Goal: Task Accomplishment & Management: Manage account settings

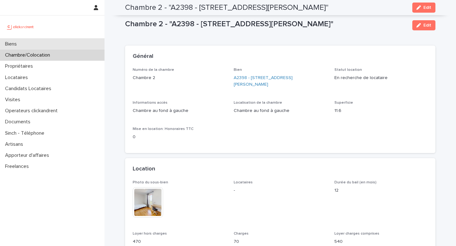
scroll to position [746, 0]
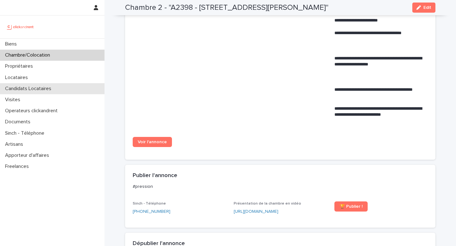
click at [40, 92] on div "Candidats Locataires" at bounding box center [52, 88] width 104 height 11
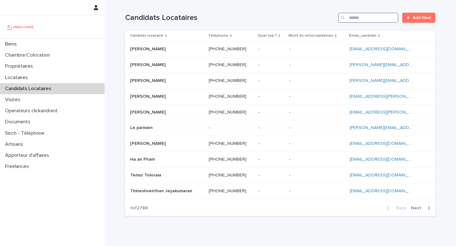
click at [373, 17] on input "Search" at bounding box center [368, 18] width 60 height 10
paste input "**********"
type input "**********"
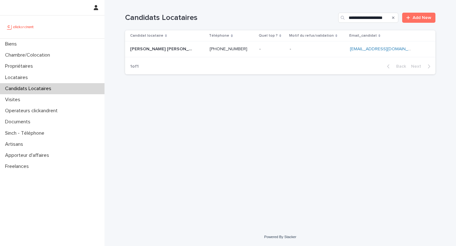
click at [309, 44] on div "- -" at bounding box center [317, 49] width 55 height 10
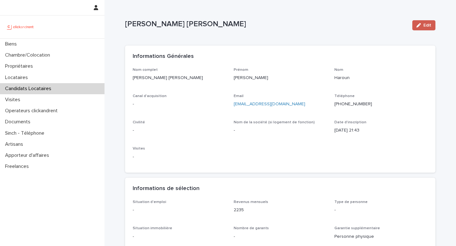
click at [424, 23] on span "Edit" at bounding box center [427, 25] width 8 height 4
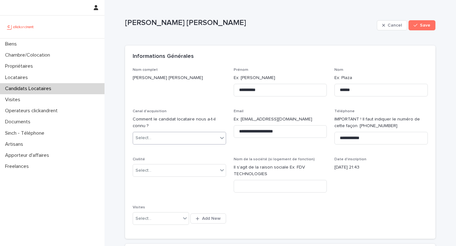
click at [186, 134] on div "Select..." at bounding box center [175, 138] width 85 height 10
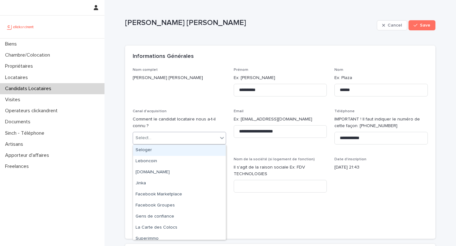
click at [186, 134] on div "Select..." at bounding box center [175, 138] width 85 height 10
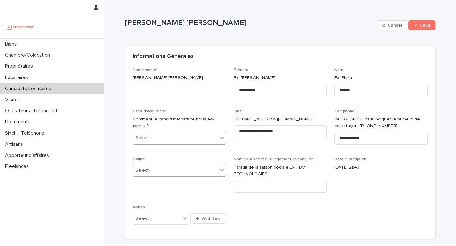
click at [175, 173] on div "Select..." at bounding box center [175, 170] width 85 height 10
click at [165, 190] on div "Monsieur" at bounding box center [179, 193] width 93 height 11
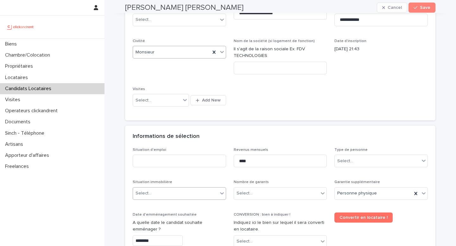
scroll to position [155, 0]
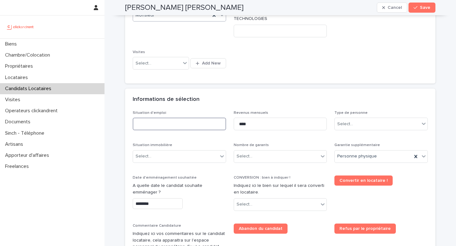
click at [196, 127] on input at bounding box center [179, 124] width 93 height 13
type input "********"
click at [269, 127] on input "****" at bounding box center [280, 124] width 93 height 13
type input "***"
click at [352, 125] on div "Select..." at bounding box center [376, 124] width 85 height 10
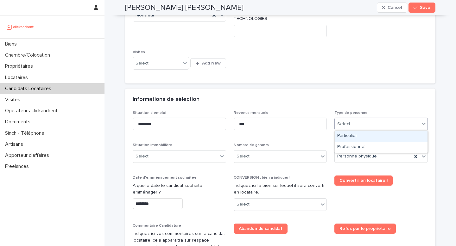
click at [358, 136] on div "Particulier" at bounding box center [380, 136] width 93 height 11
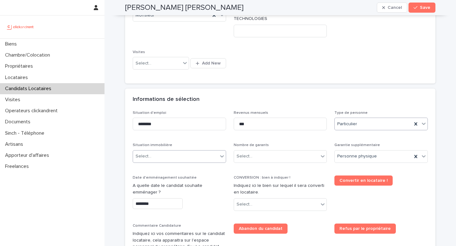
click at [198, 156] on div "Select..." at bounding box center [175, 156] width 85 height 10
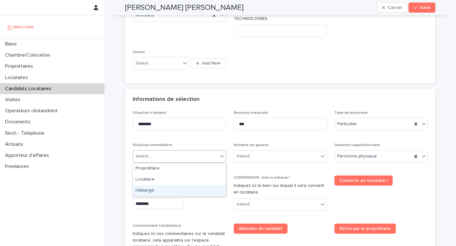
click at [175, 189] on div "Hébergé" at bounding box center [179, 190] width 93 height 11
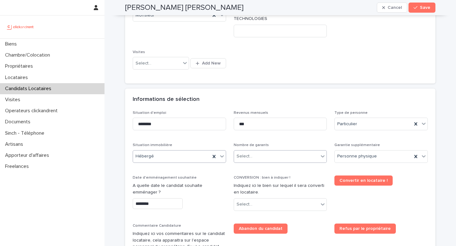
click at [257, 153] on div "Select..." at bounding box center [276, 156] width 85 height 10
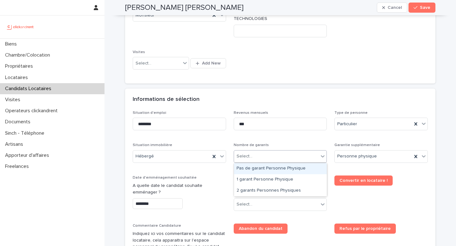
click at [266, 163] on div "Pas de garant Personne Physique" at bounding box center [280, 168] width 93 height 11
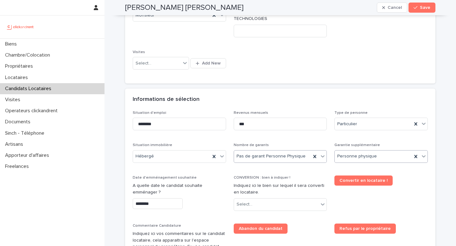
click at [381, 161] on div "Personne physique" at bounding box center [372, 156] width 77 height 10
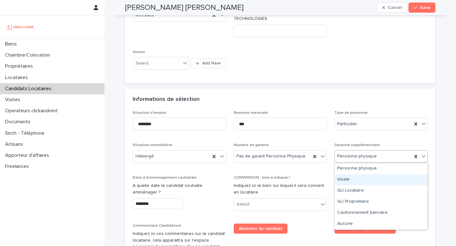
click at [353, 181] on div "Visale" at bounding box center [380, 179] width 93 height 11
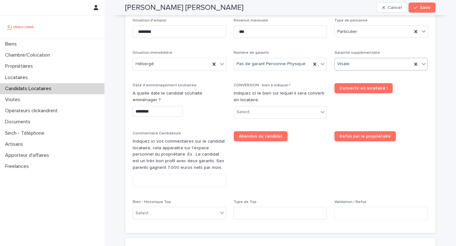
scroll to position [249, 0]
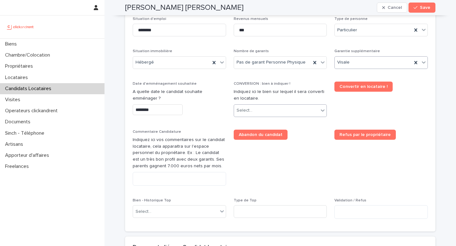
click at [253, 111] on div "Select..." at bounding box center [276, 110] width 85 height 10
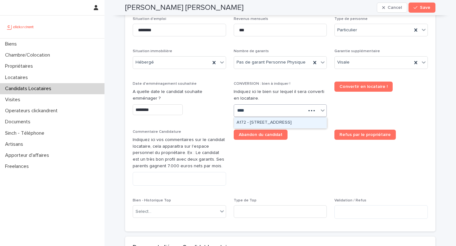
type input "*****"
click at [275, 121] on div "A1723 - [STREET_ADDRESS]" at bounding box center [280, 122] width 93 height 11
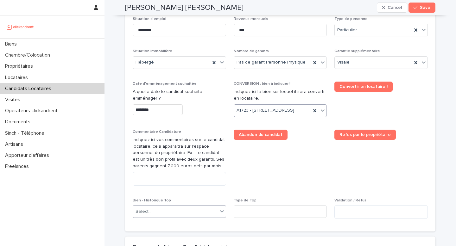
scroll to position [255, 0]
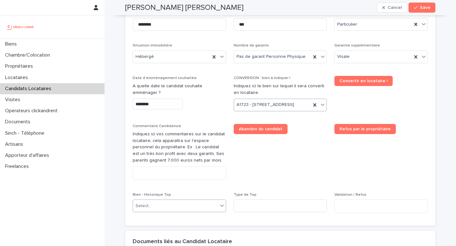
click at [150, 211] on div "Select..." at bounding box center [175, 206] width 85 height 10
type input "*****"
click at [198, 200] on div "A1723 - [STREET_ADDRESS]" at bounding box center [179, 205] width 93 height 11
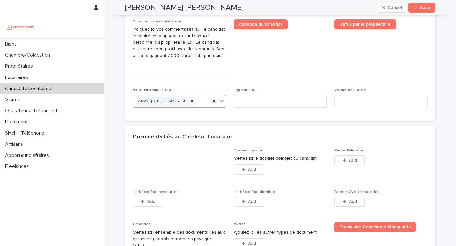
scroll to position [358, 0]
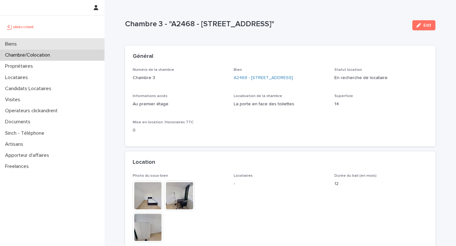
click at [66, 45] on div "Biens" at bounding box center [52, 44] width 104 height 11
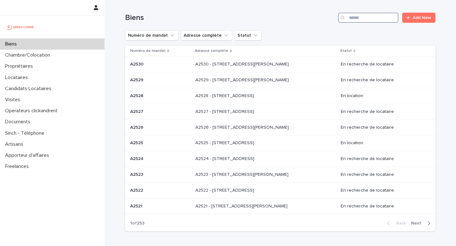
click at [354, 16] on input "Search" at bounding box center [368, 18] width 60 height 10
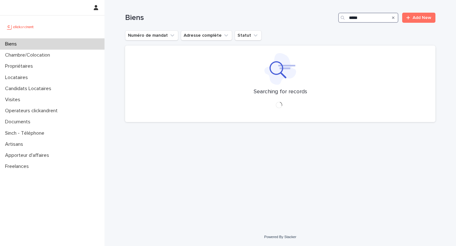
type input "*****"
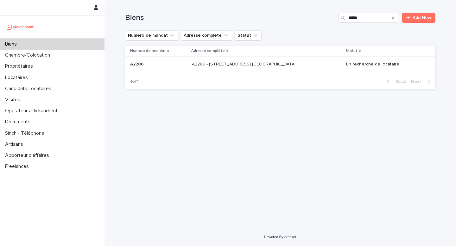
click at [297, 61] on div "A2286 - 5 allée du Dr. Schalow, Aulnay-sous-Bois 93600 A2286 - 5 allée du Dr. S…" at bounding box center [266, 64] width 149 height 10
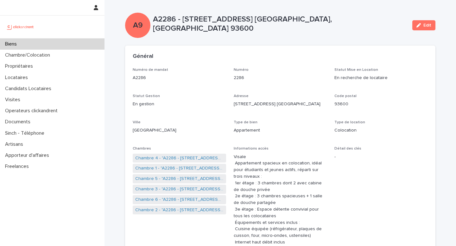
click at [82, 47] on div "Biens" at bounding box center [52, 44] width 104 height 11
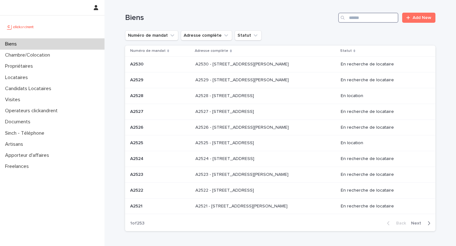
click at [361, 16] on input "Search" at bounding box center [368, 18] width 60 height 10
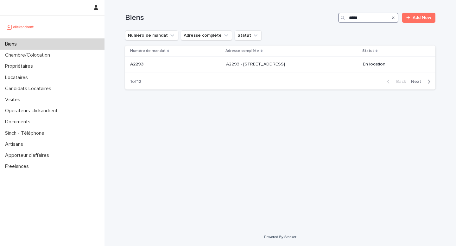
type input "*****"
click at [310, 66] on div "A2293 - 6 rue de Provence, Chevilly-Larue 94550 A2293 - 6 rue de Provence, Chev…" at bounding box center [292, 64] width 132 height 10
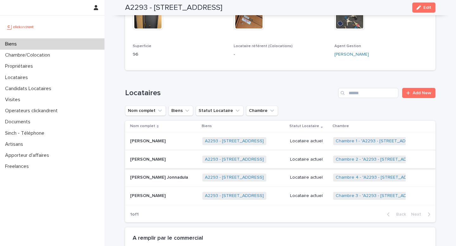
scroll to position [294, 0]
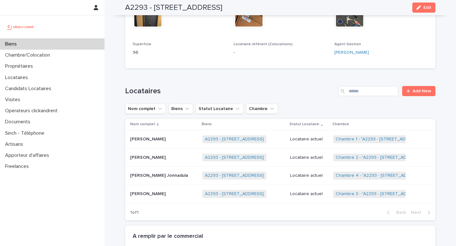
click at [308, 145] on div "Locataire actuel" at bounding box center [309, 139] width 38 height 10
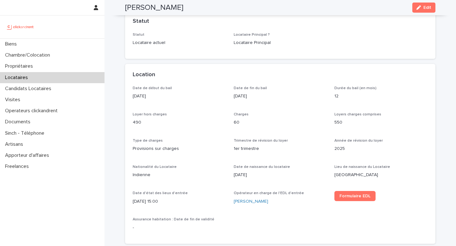
scroll to position [141, 0]
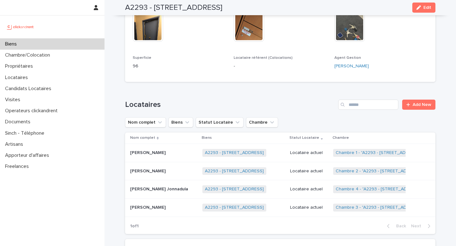
scroll to position [284, 0]
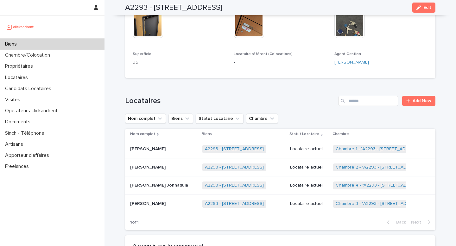
click at [311, 173] on div "Locataire actuel" at bounding box center [309, 167] width 38 height 10
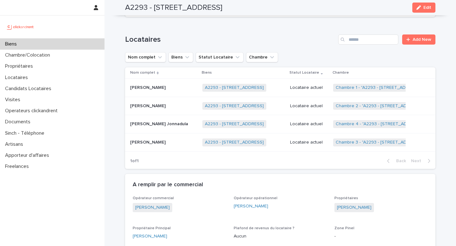
scroll to position [348, 0]
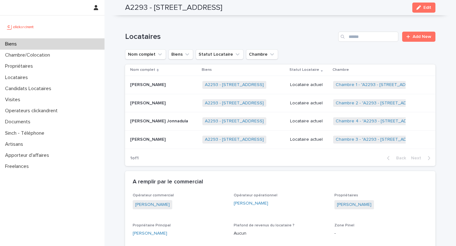
click at [302, 124] on p "Locataire actuel" at bounding box center [309, 121] width 38 height 5
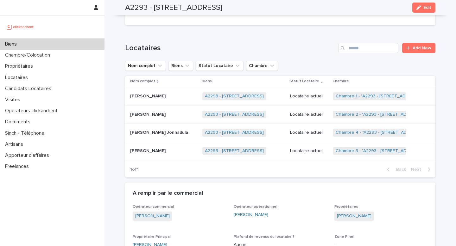
scroll to position [343, 0]
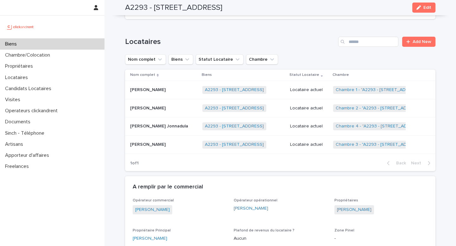
click at [302, 147] on p "Locataire actuel" at bounding box center [309, 144] width 38 height 5
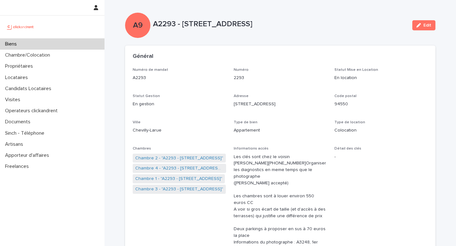
click at [55, 47] on div "Biens" at bounding box center [52, 44] width 104 height 11
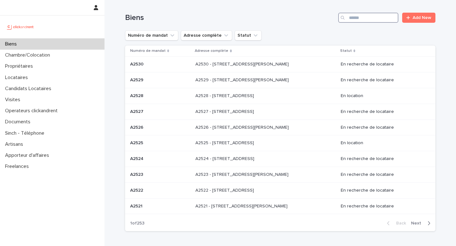
click at [362, 16] on input "Search" at bounding box center [368, 18] width 60 height 10
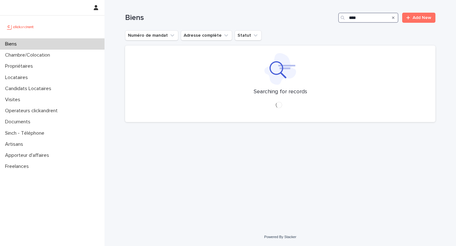
type input "*****"
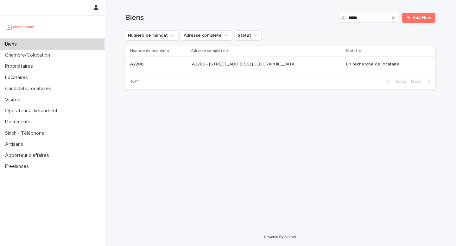
click at [303, 64] on div "A2286 - 5 allée du Dr. Schalow, Aulnay-sous-Bois 93600 A2286 - 5 allée du Dr. S…" at bounding box center [266, 64] width 149 height 10
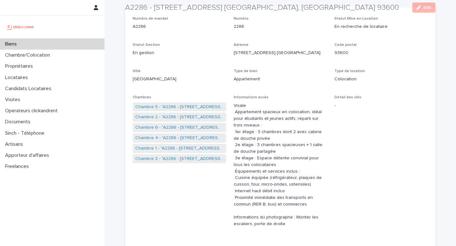
scroll to position [58, 0]
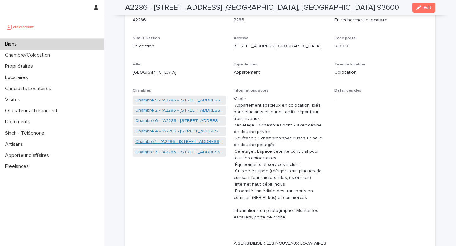
click at [190, 142] on link "Chambre 1 - "A2286 - 5 allée du Dr. Schalow, Aulnay-sous-Bois 93600"" at bounding box center [179, 142] width 88 height 7
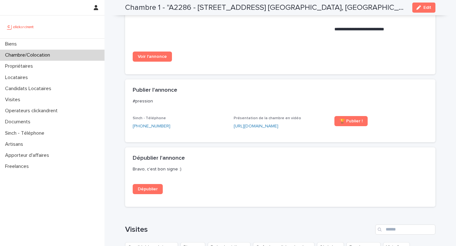
scroll to position [570, 0]
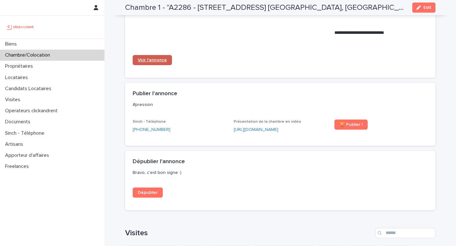
click at [147, 58] on span "Voir l'annonce" at bounding box center [152, 60] width 29 height 4
